Goal: Transaction & Acquisition: Purchase product/service

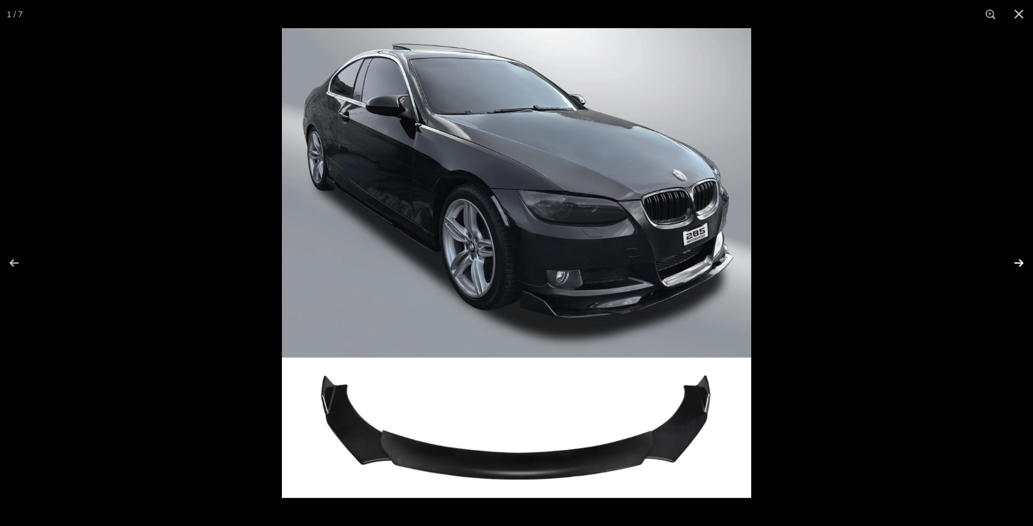
click at [1021, 263] on button at bounding box center [1011, 263] width 45 height 64
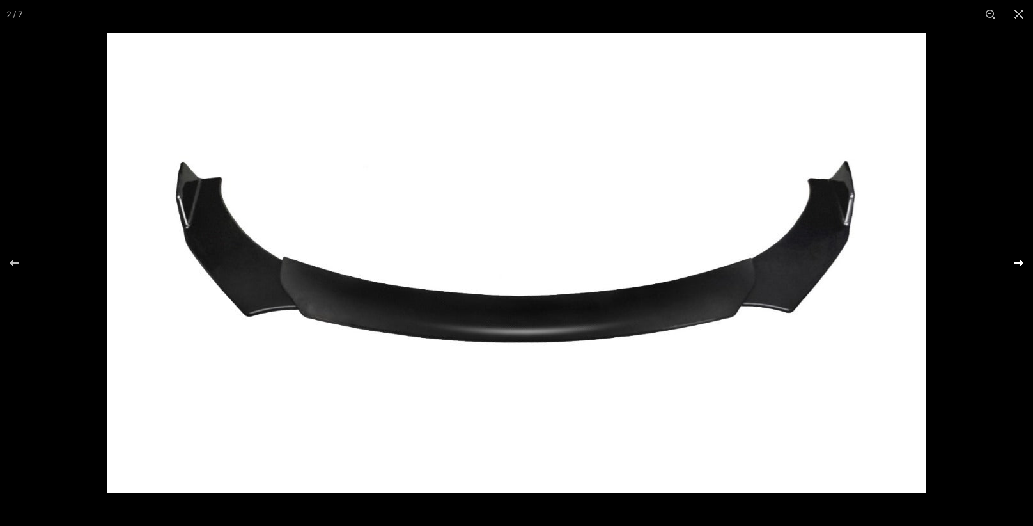
click at [1021, 263] on button at bounding box center [1011, 263] width 45 height 64
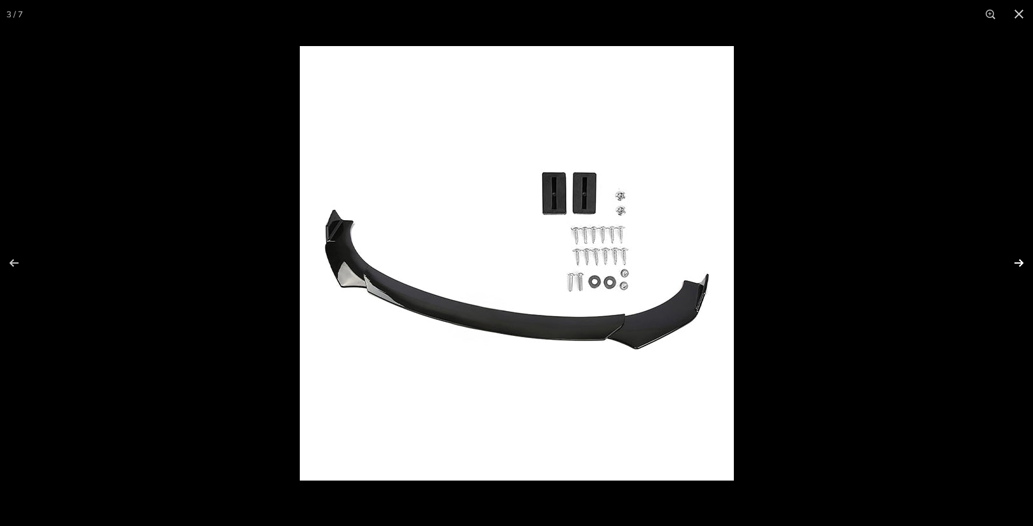
click at [1021, 263] on button at bounding box center [1011, 263] width 45 height 64
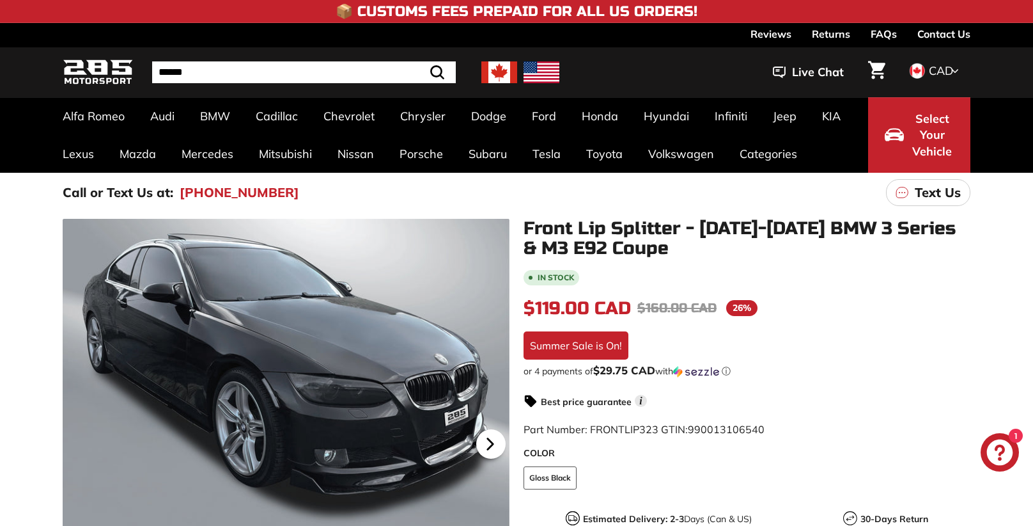
click at [494, 444] on icon at bounding box center [490, 443] width 29 height 29
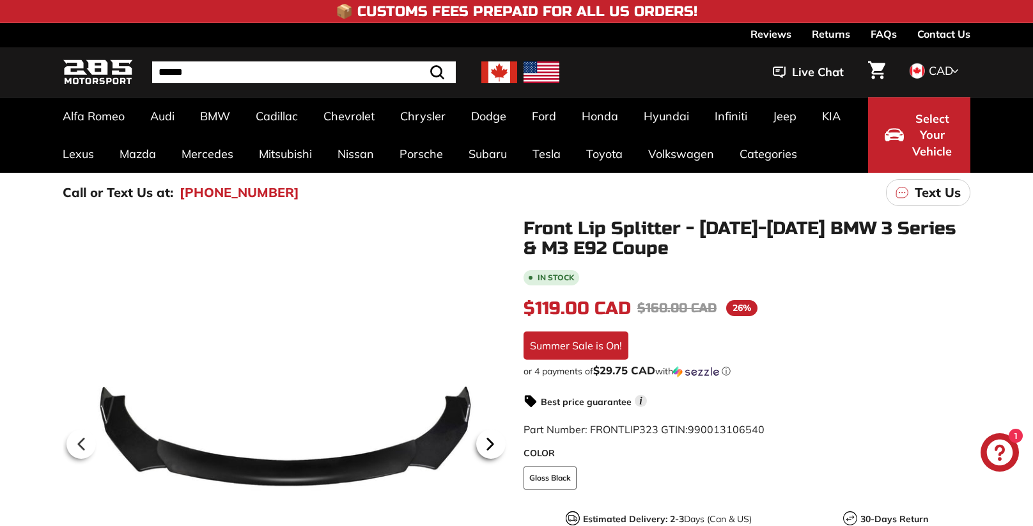
click at [494, 445] on icon at bounding box center [490, 443] width 29 height 29
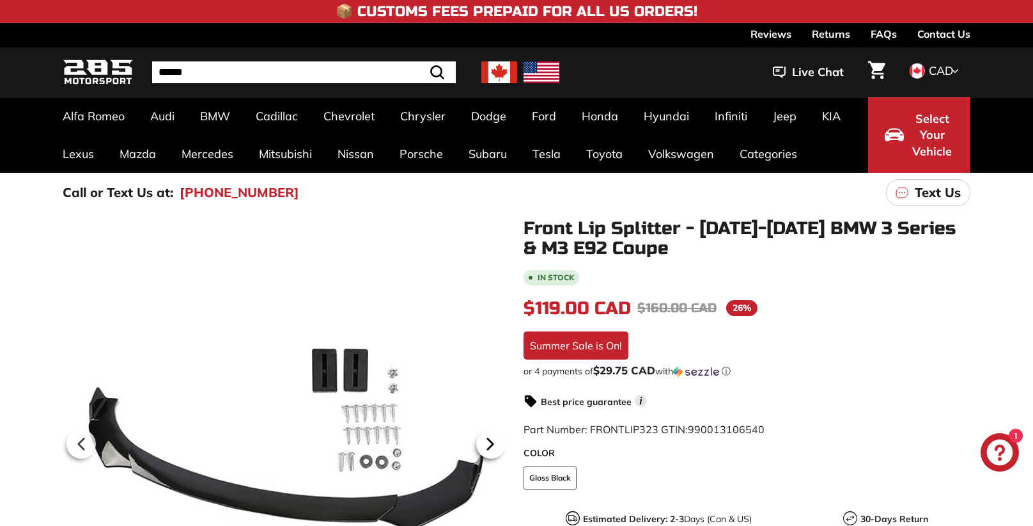
click at [493, 445] on icon at bounding box center [490, 444] width 5 height 11
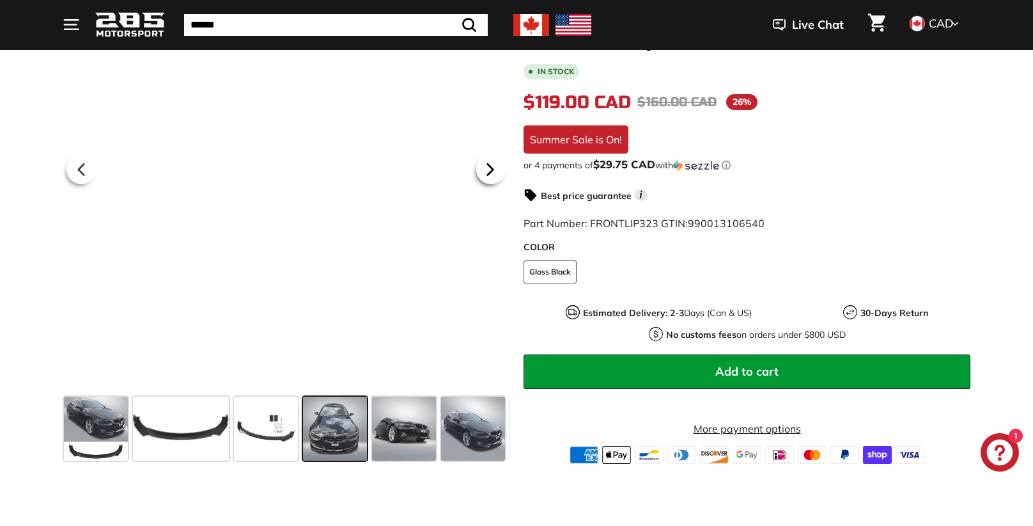
scroll to position [275, 0]
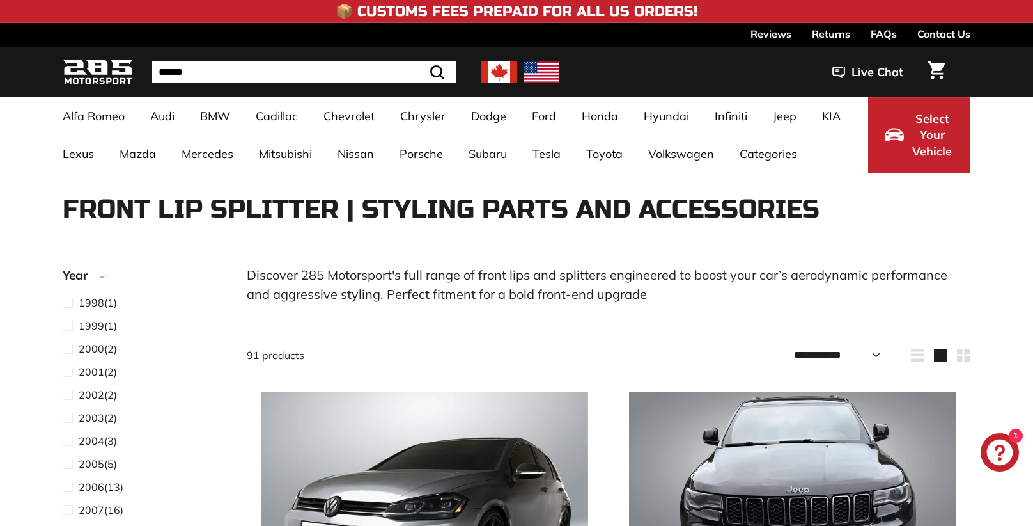
select select "**********"
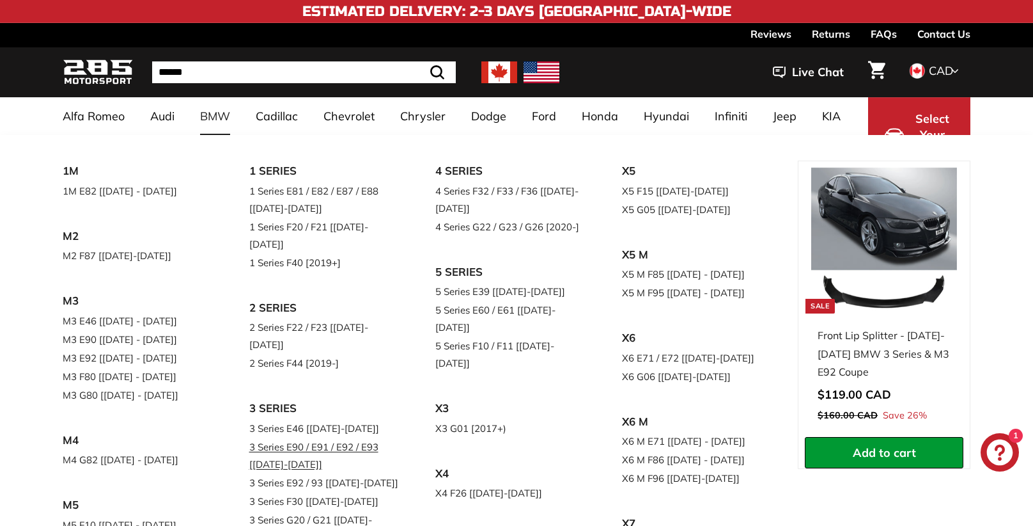
click at [347, 437] on link "3 Series E90 / E91 / E92 / E93 [[DATE]-[DATE]]" at bounding box center [324, 455] width 151 height 36
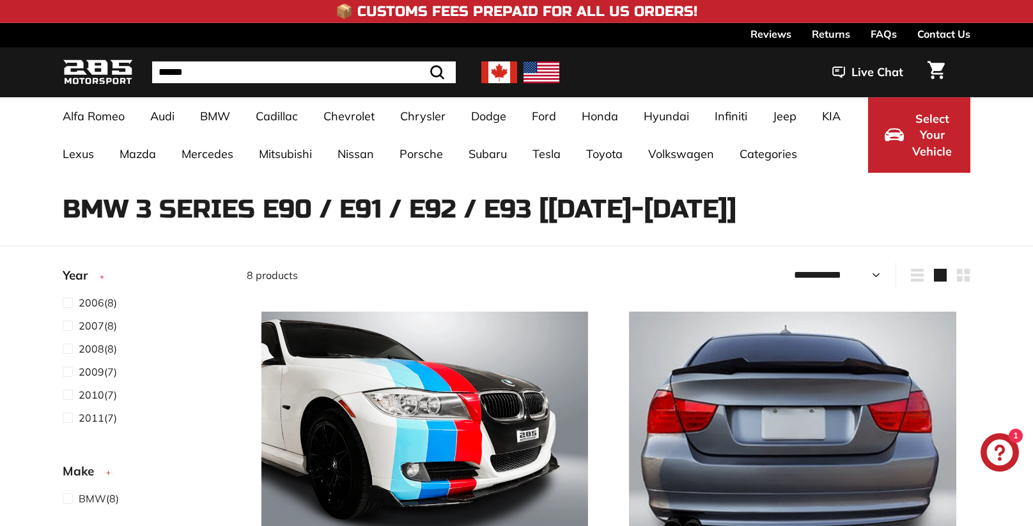
select select "**********"
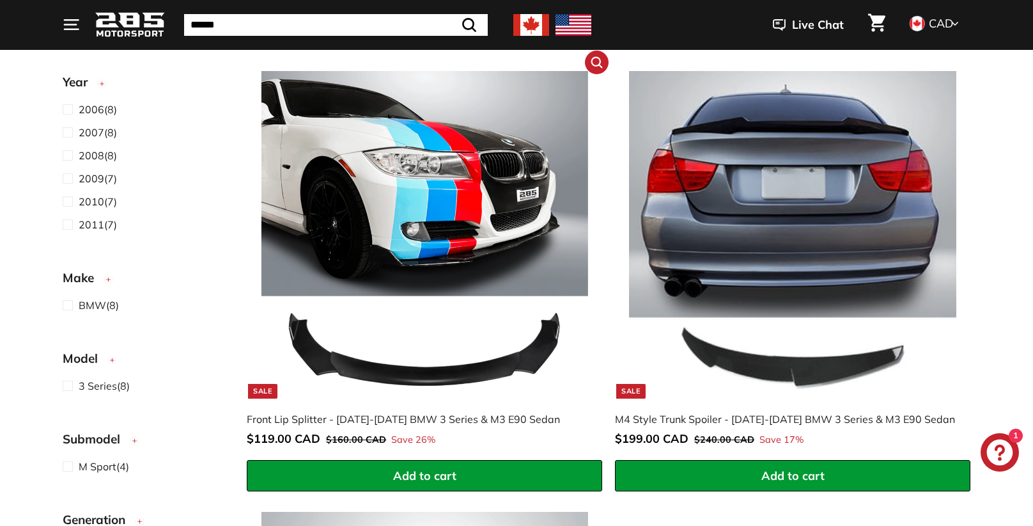
scroll to position [244, 0]
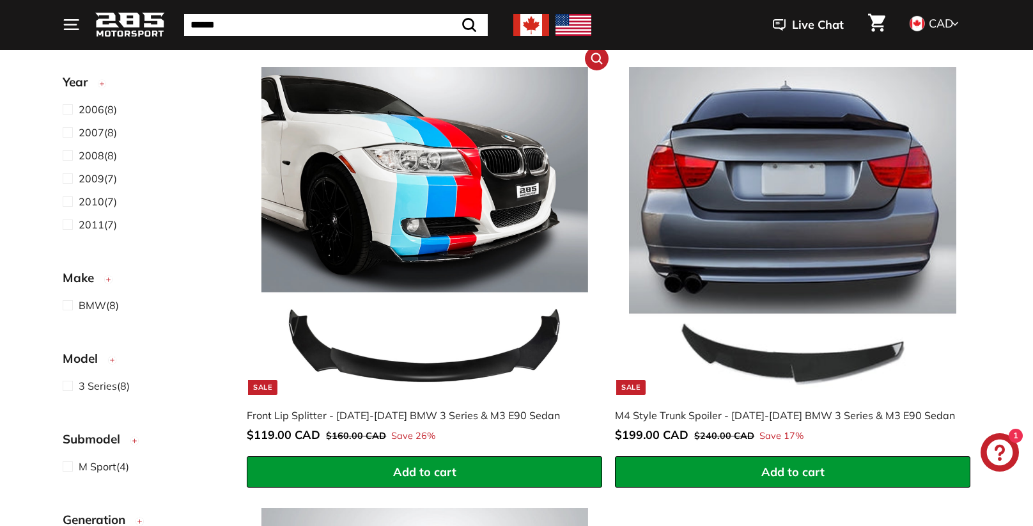
click at [476, 346] on img at bounding box center [425, 230] width 327 height 327
